Goal: Task Accomplishment & Management: Manage account settings

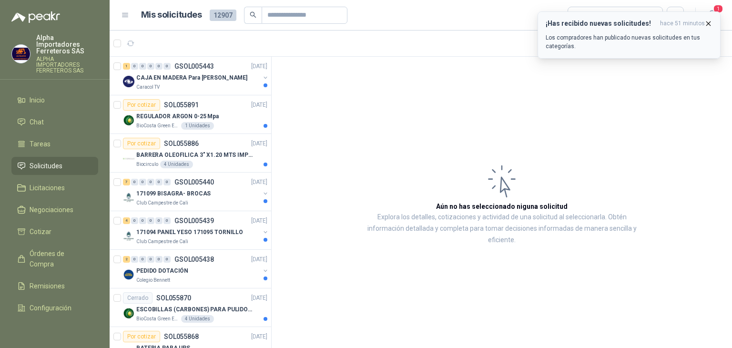
click at [610, 24] on h3 "¡Has recibido nuevas solicitudes!" at bounding box center [601, 24] width 111 height 8
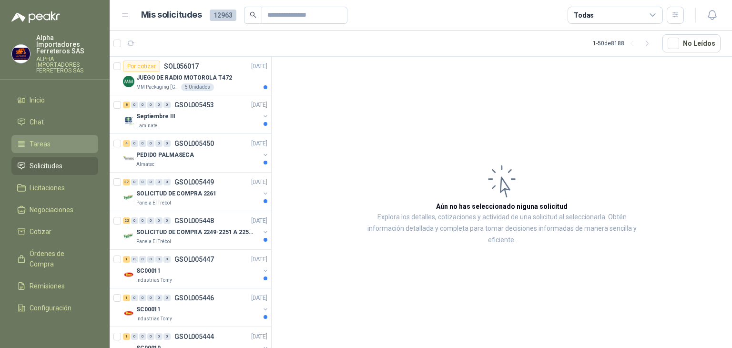
click at [51, 137] on link "Tareas" at bounding box center [54, 144] width 87 height 18
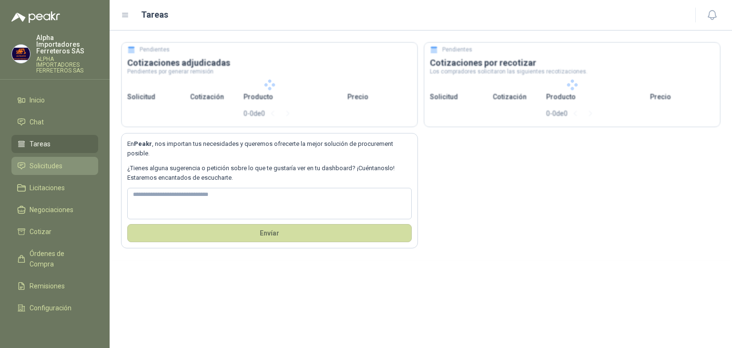
click at [54, 161] on span "Solicitudes" at bounding box center [46, 166] width 33 height 10
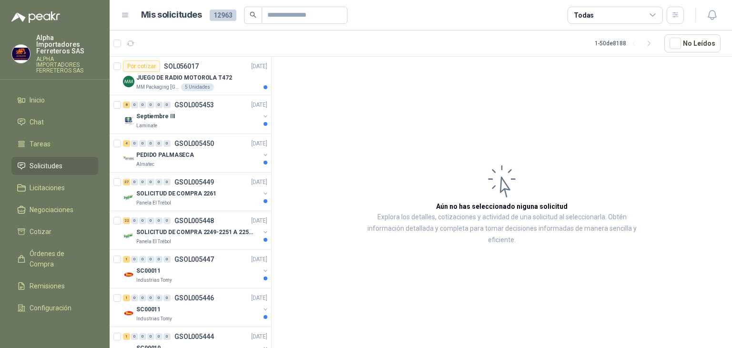
click at [578, 17] on div "Todas" at bounding box center [584, 15] width 20 height 10
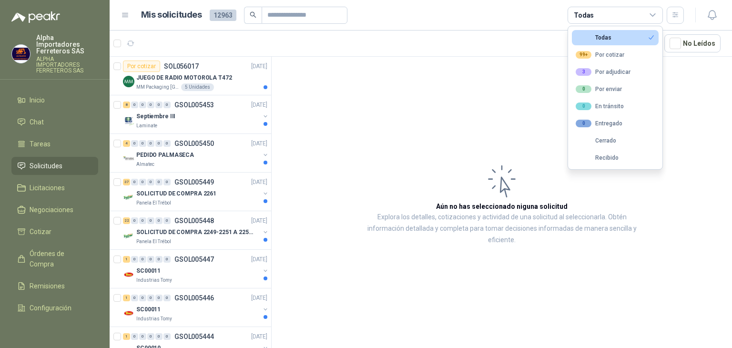
click at [535, 20] on article "Mis solicitudes 12963 Todas" at bounding box center [412, 15] width 543 height 17
